Goal: Transaction & Acquisition: Purchase product/service

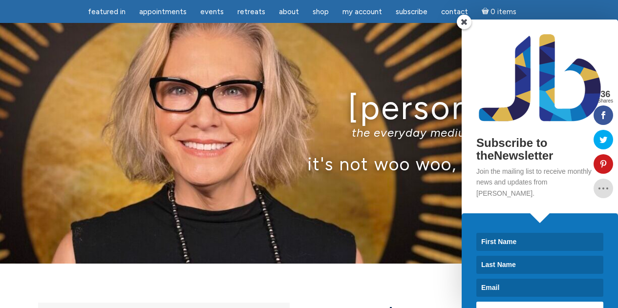
scroll to position [942, 0]
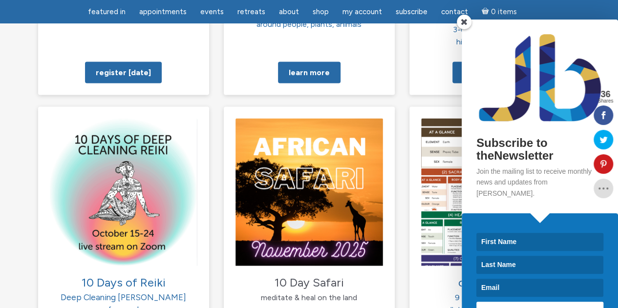
click at [462, 19] on span at bounding box center [464, 22] width 15 height 15
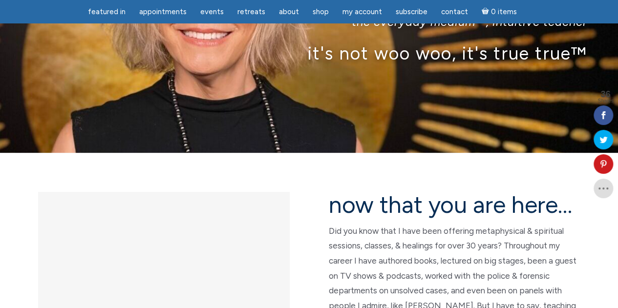
scroll to position [111, 0]
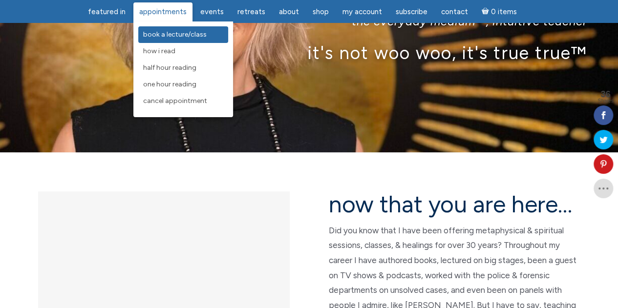
click at [180, 36] on span "Book a Lecture/Class" at bounding box center [175, 34] width 64 height 8
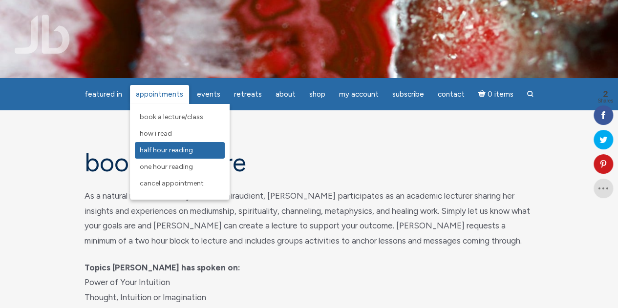
click at [163, 155] on link "Half Hour Reading" at bounding box center [180, 150] width 90 height 17
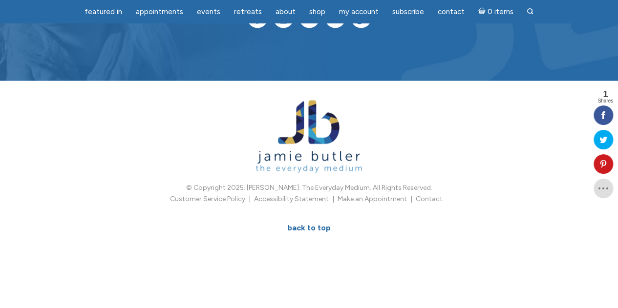
scroll to position [543, 0]
